Goal: Entertainment & Leisure: Consume media (video, audio)

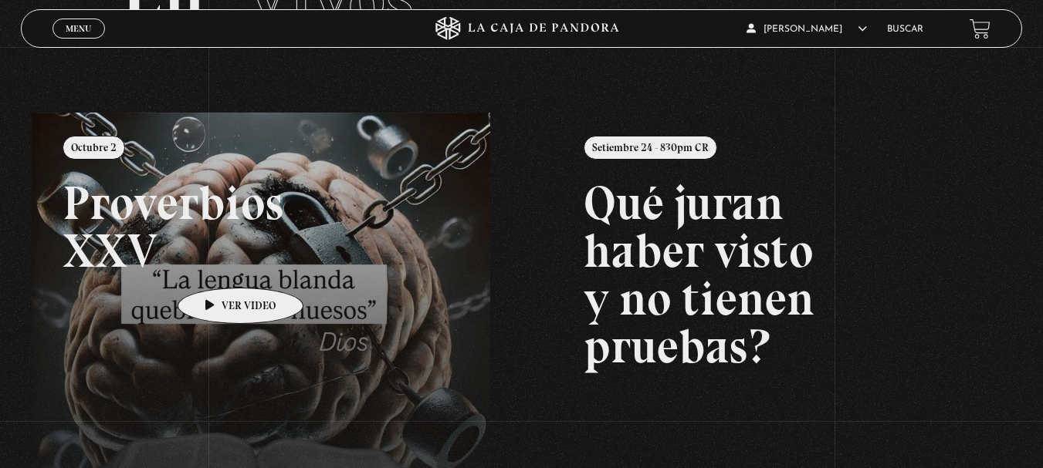
scroll to position [125, 0]
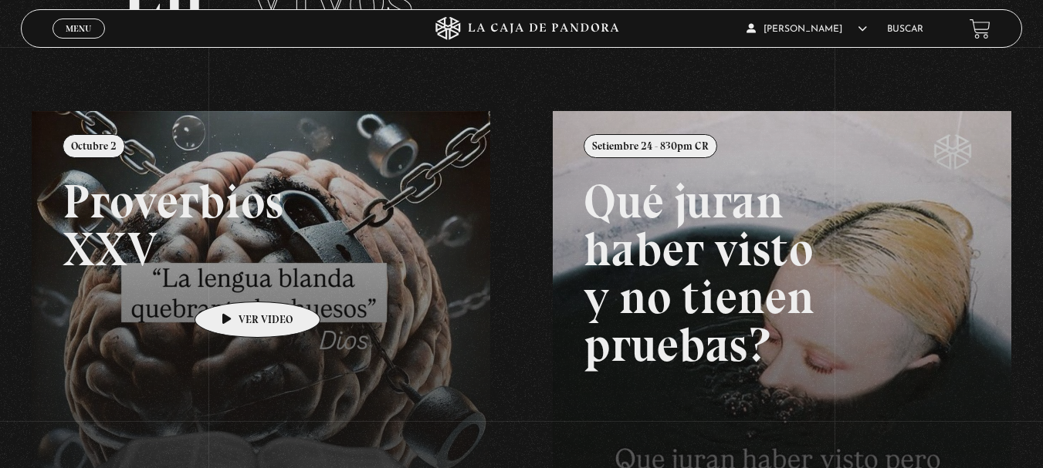
click at [233, 279] on link at bounding box center [553, 345] width 1043 height 468
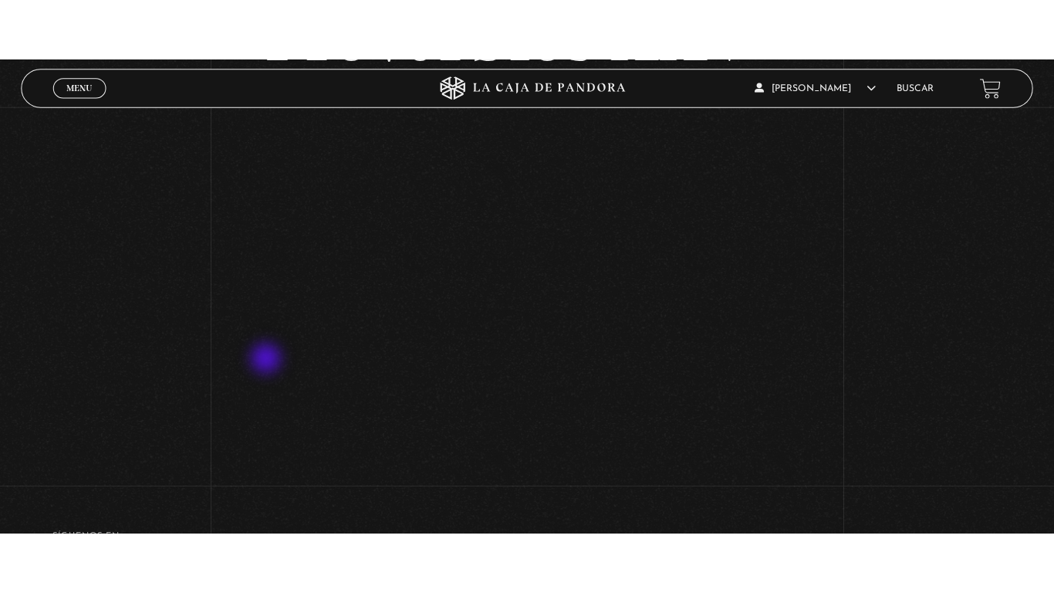
scroll to position [185, 0]
